Goal: Information Seeking & Learning: Find specific fact

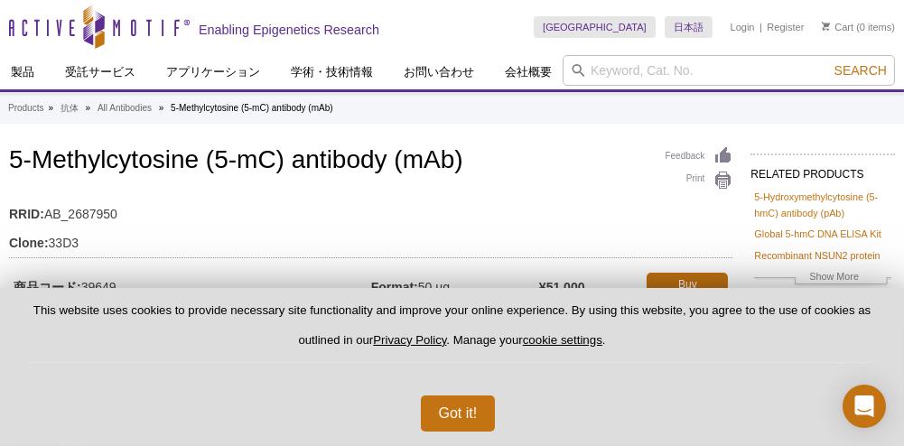
click at [498, 424] on div "Got it!" at bounding box center [452, 406] width 846 height 51
click at [452, 393] on div "Got it!" at bounding box center [452, 406] width 846 height 51
click at [452, 408] on button "Got it!" at bounding box center [458, 414] width 75 height 36
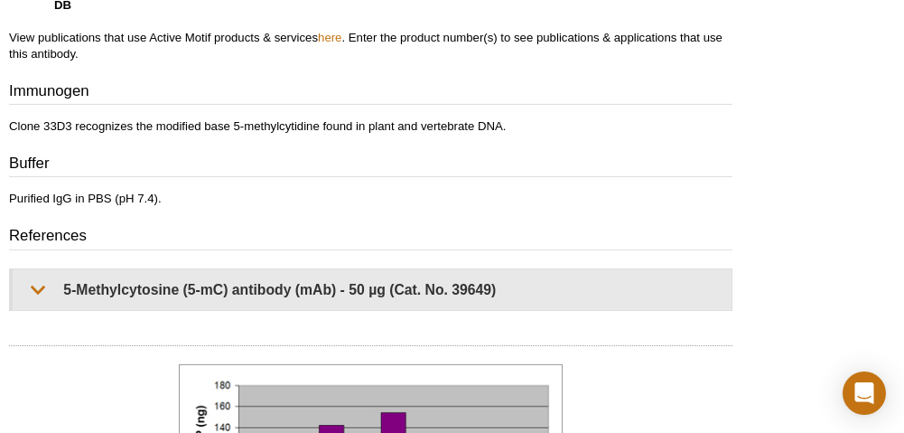
scroll to position [1089, 0]
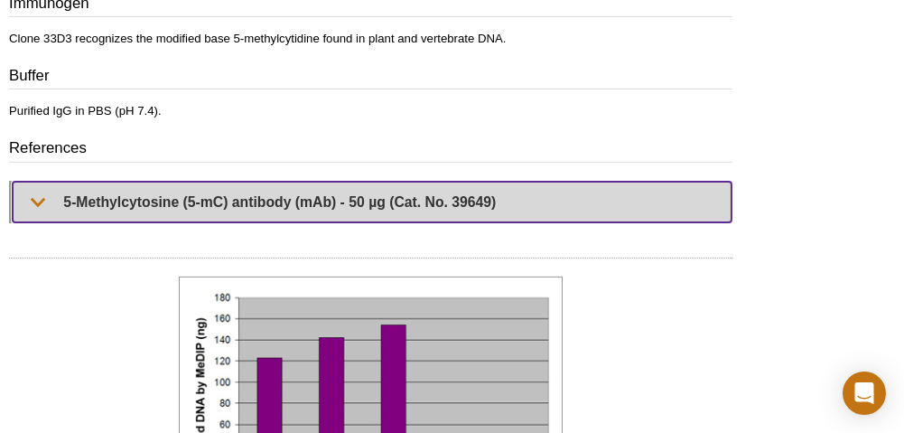
click at [29, 198] on summary "5-Methylcytosine (5-mC) antibody (mAb) - 50 µg (Cat. No. 39649)" at bounding box center [372, 202] width 719 height 41
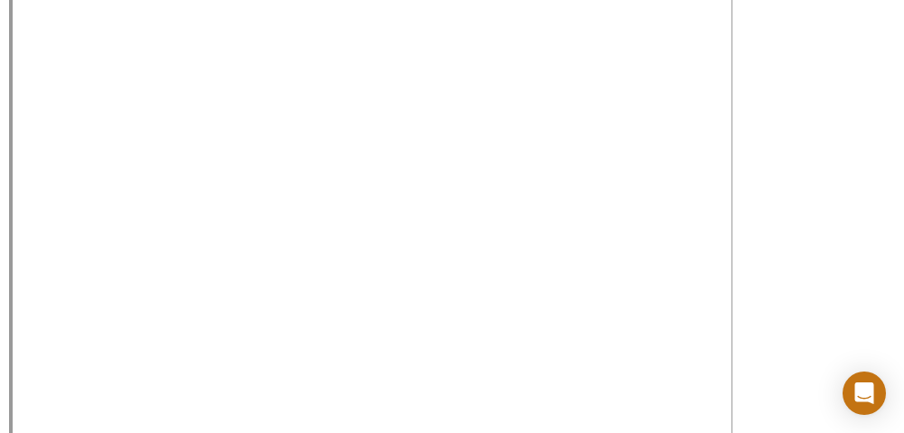
scroll to position [1179, 0]
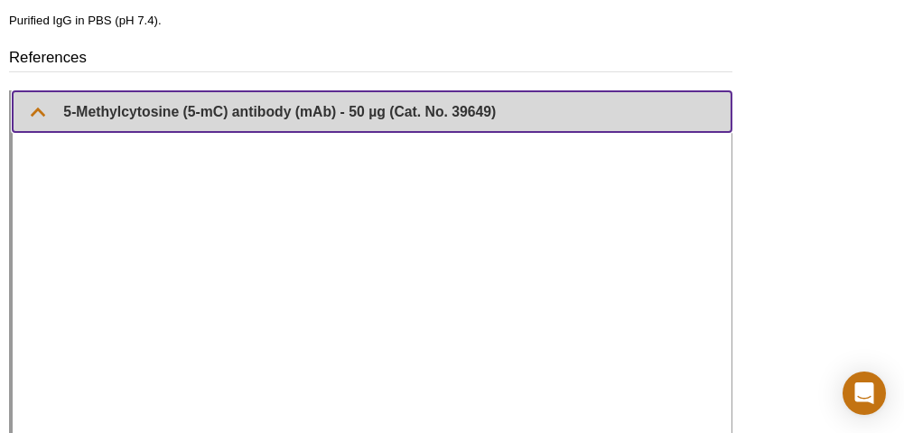
click at [35, 106] on summary "5-Methylcytosine (5-mC) antibody (mAb) - 50 µg (Cat. No. 39649)" at bounding box center [372, 111] width 719 height 41
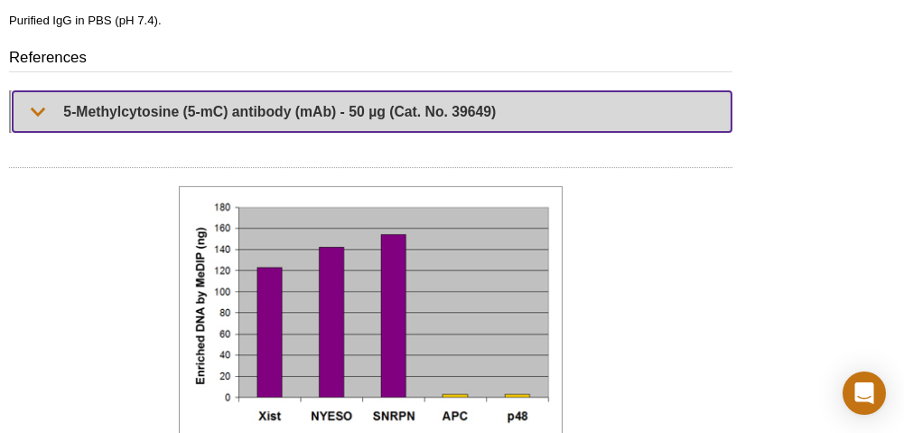
click at [33, 99] on summary "5-Methylcytosine (5-mC) antibody (mAb) - 50 µg (Cat. No. 39649)" at bounding box center [372, 111] width 719 height 41
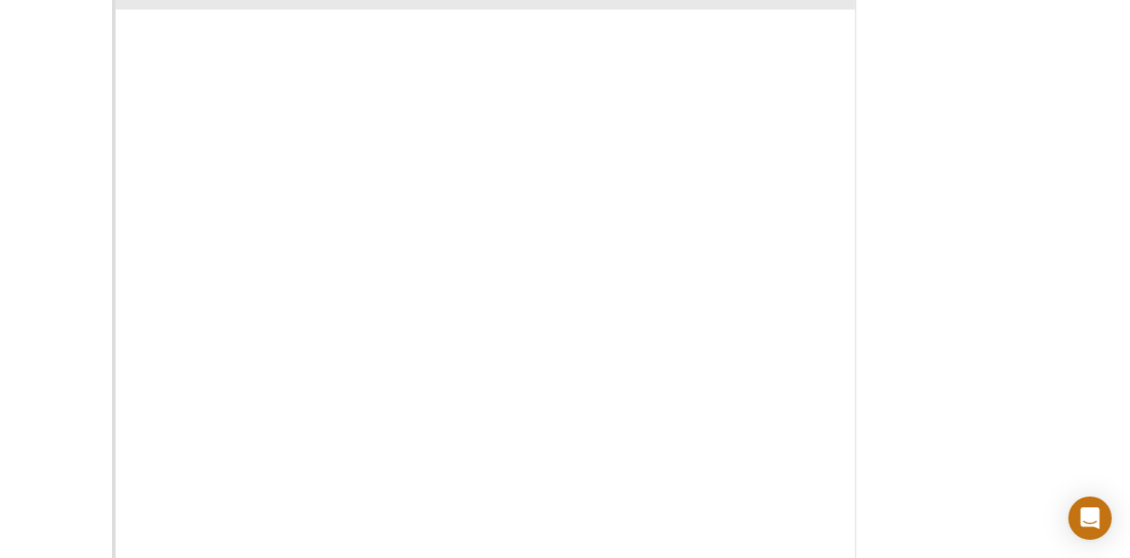
scroll to position [1744, 0]
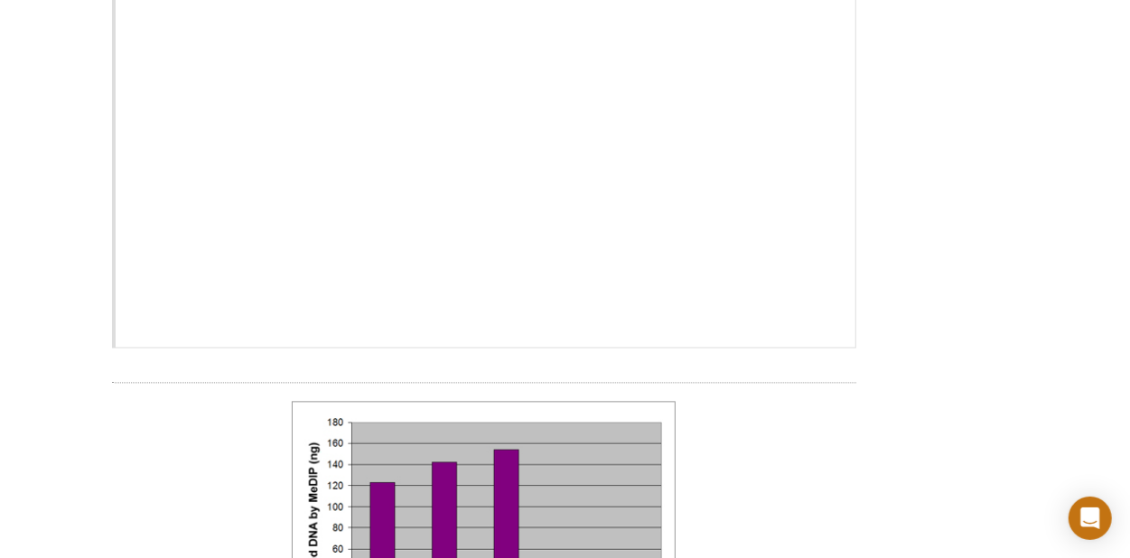
click at [62, 299] on div "Active Motif Logo Enabling Epigenetics Research 0 Search Skip to content Active…" at bounding box center [565, 149] width 1130 height 3732
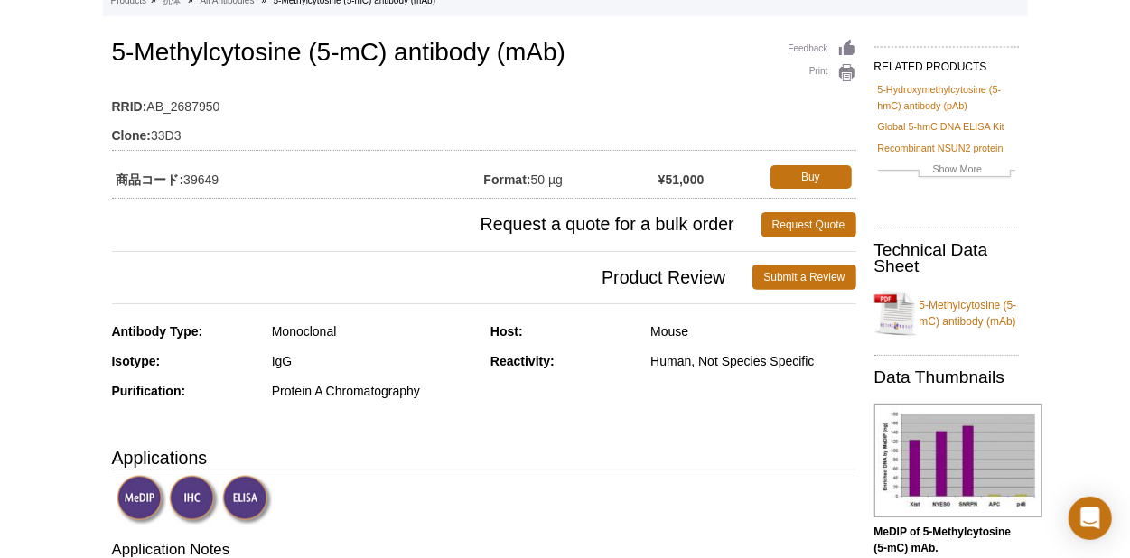
scroll to position [163, 0]
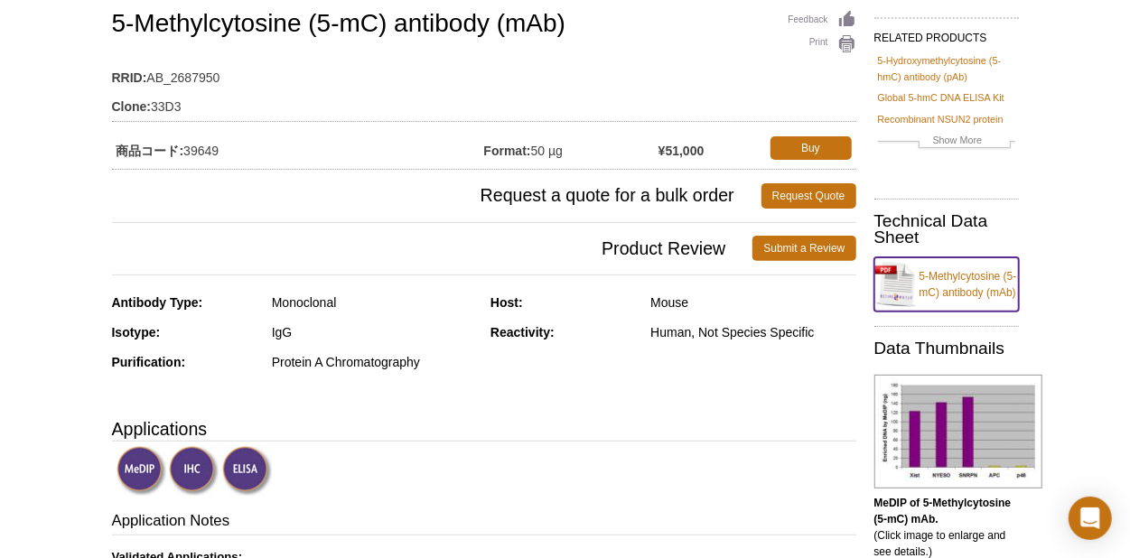
click at [903, 284] on link "5-Methylcytosine (5-mC) antibody (mAb)" at bounding box center [946, 284] width 144 height 54
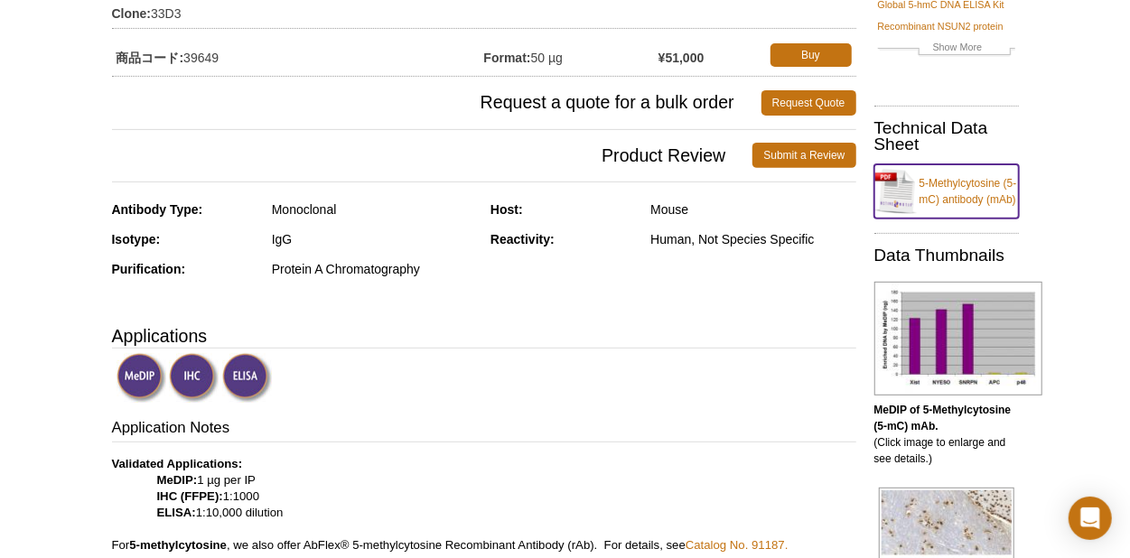
scroll to position [0, 0]
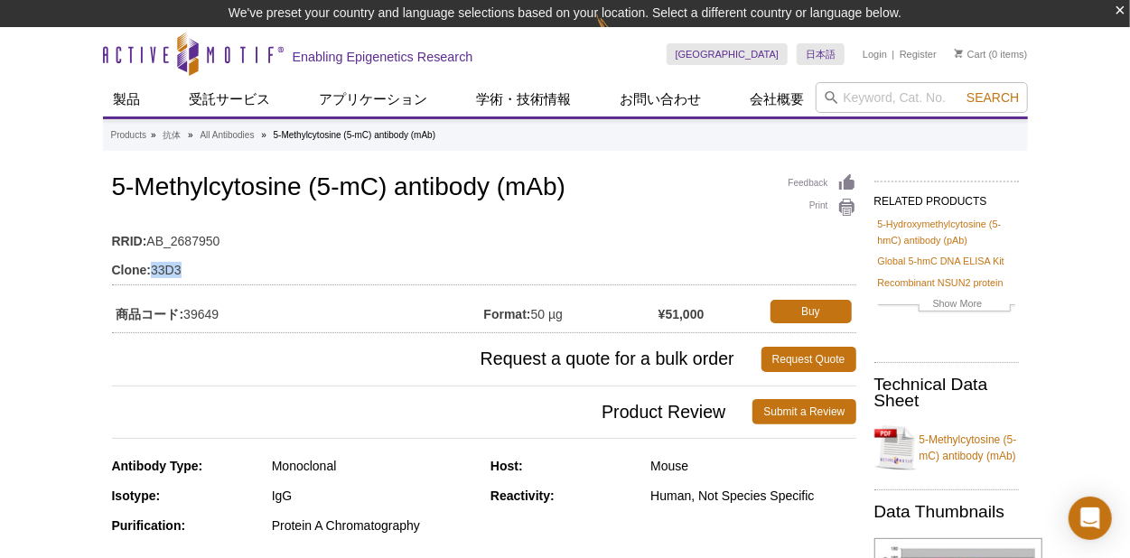
drag, startPoint x: 152, startPoint y: 267, endPoint x: 183, endPoint y: 269, distance: 31.7
click at [183, 269] on td "Clone: 33D3" at bounding box center [484, 265] width 744 height 29
copy td "33D3"
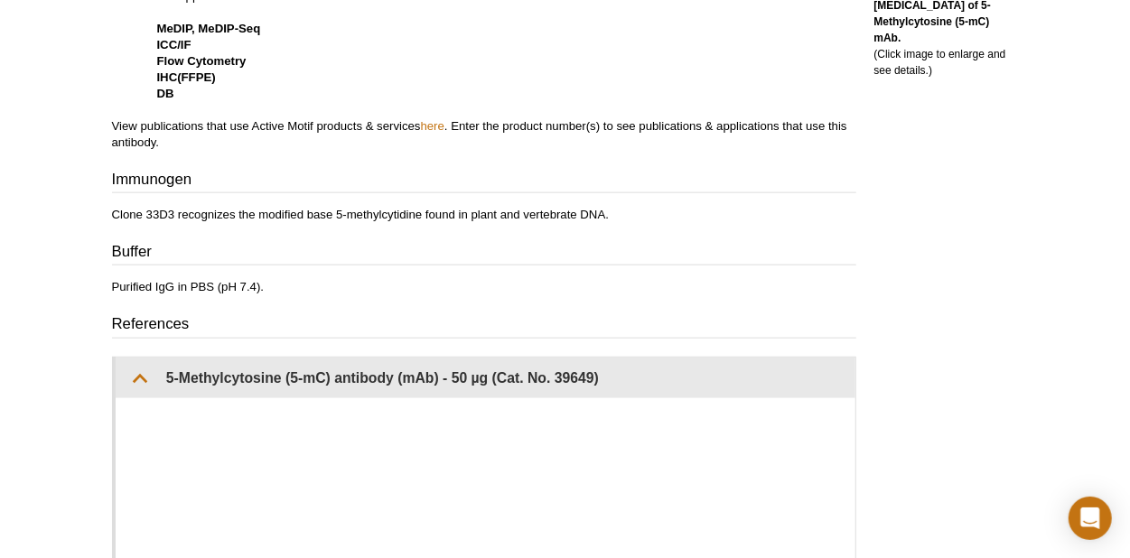
scroll to position [922, 0]
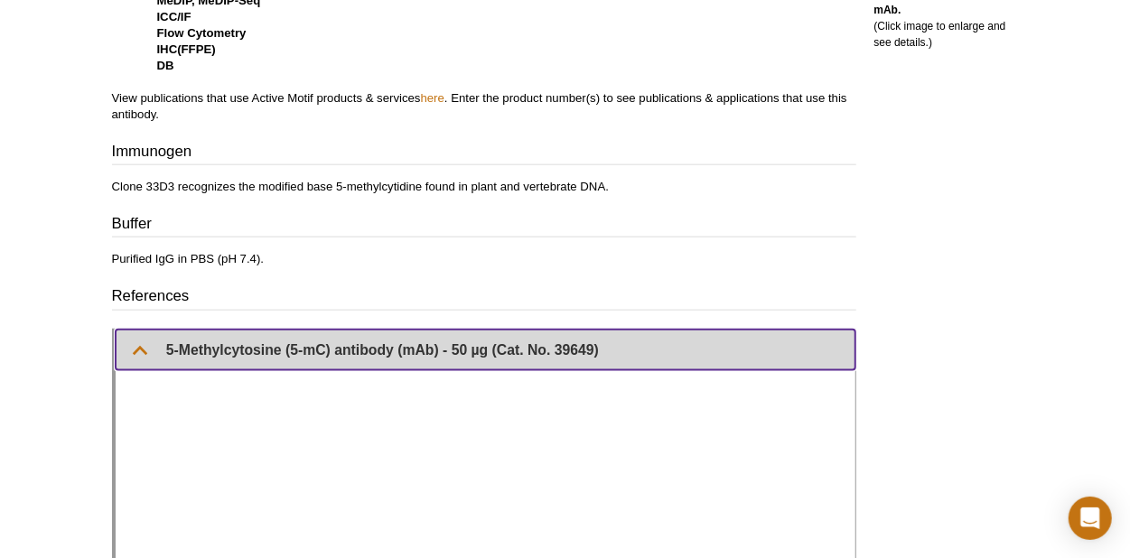
click at [148, 345] on summary "5-Methylcytosine (5-mC) antibody (mAb) - 50 µg (Cat. No. 39649)" at bounding box center [486, 350] width 740 height 41
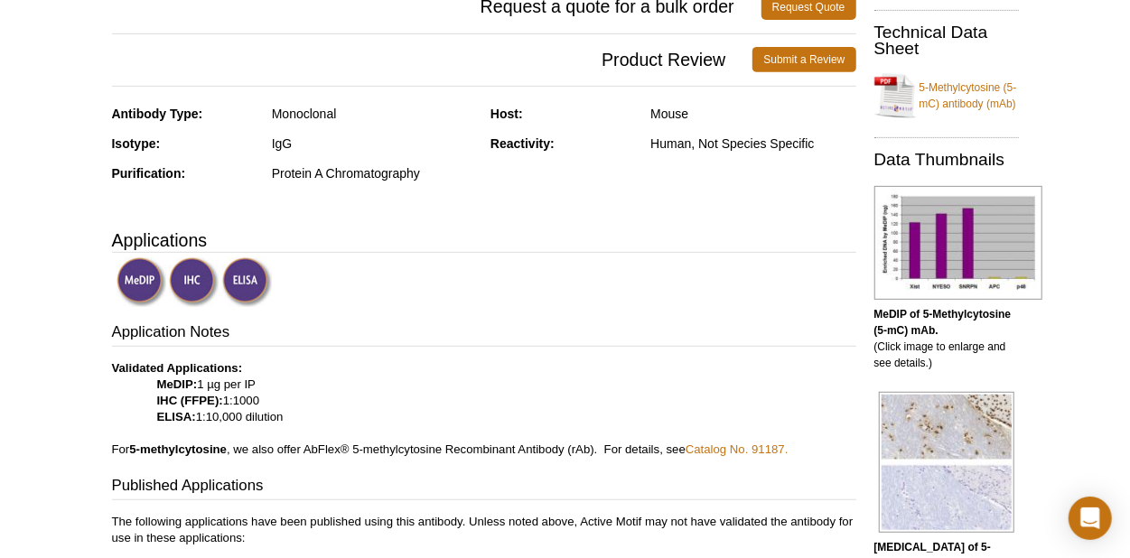
scroll to position [0, 0]
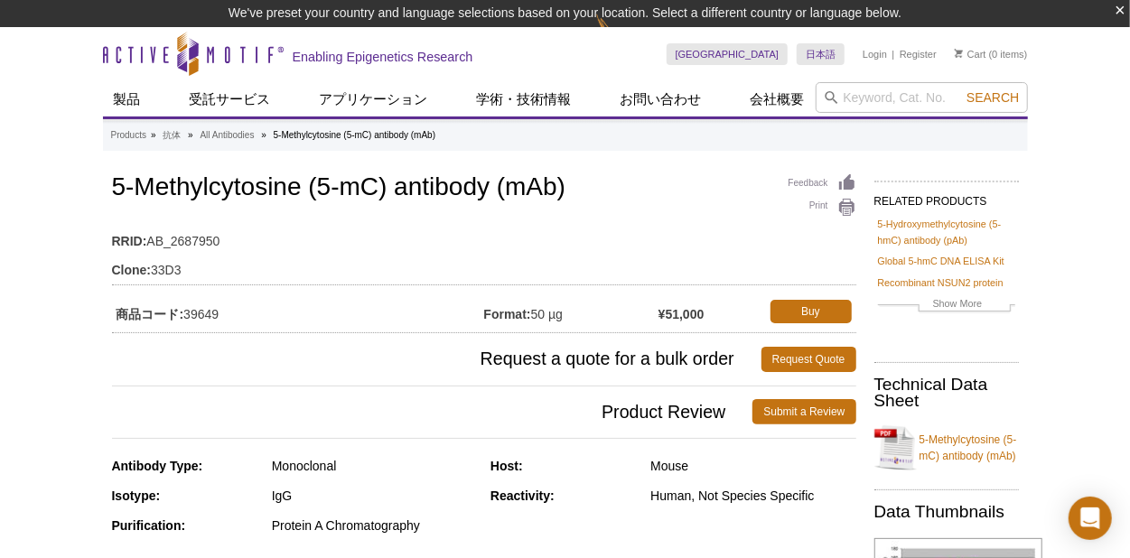
click at [604, 204] on div "Feedback Print 5-Methylcytosine (5-mC) antibody (mAb) RRID: AB_2687950 Clone: 3…" at bounding box center [484, 251] width 744 height 163
click at [716, 181] on h1 "5-Methylcytosine (5-mC) antibody (mAb)" at bounding box center [484, 188] width 744 height 31
